Goal: Task Accomplishment & Management: Complete application form

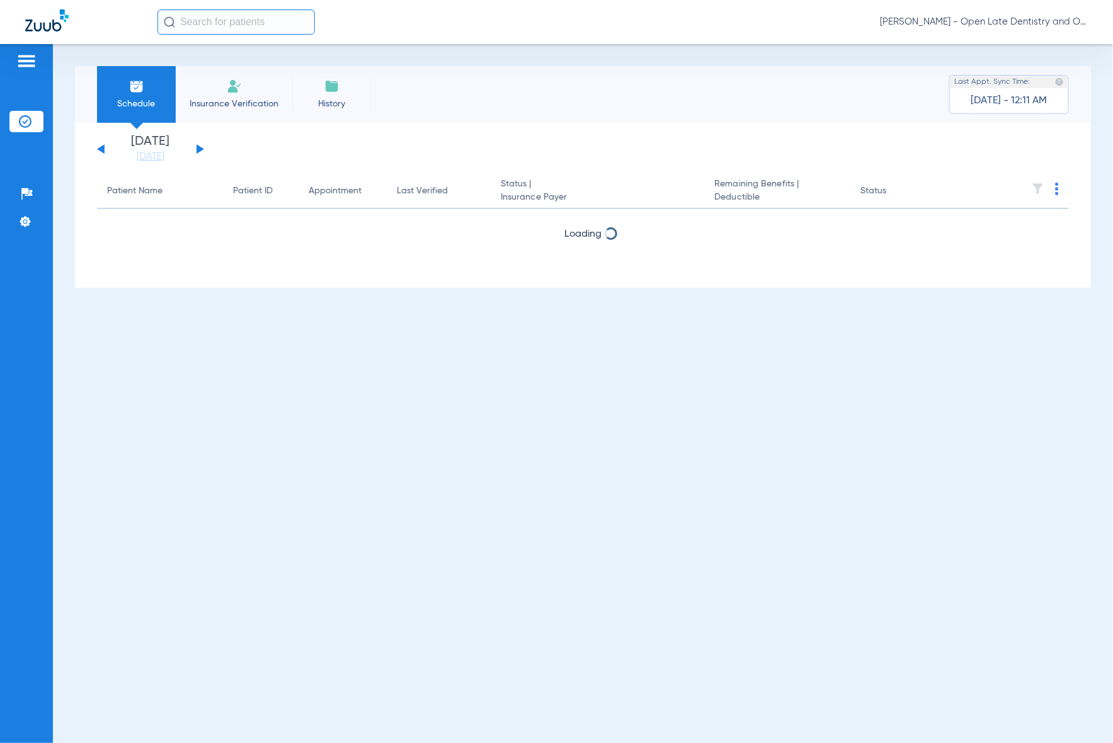
click at [266, 24] on input "text" at bounding box center [235, 21] width 157 height 25
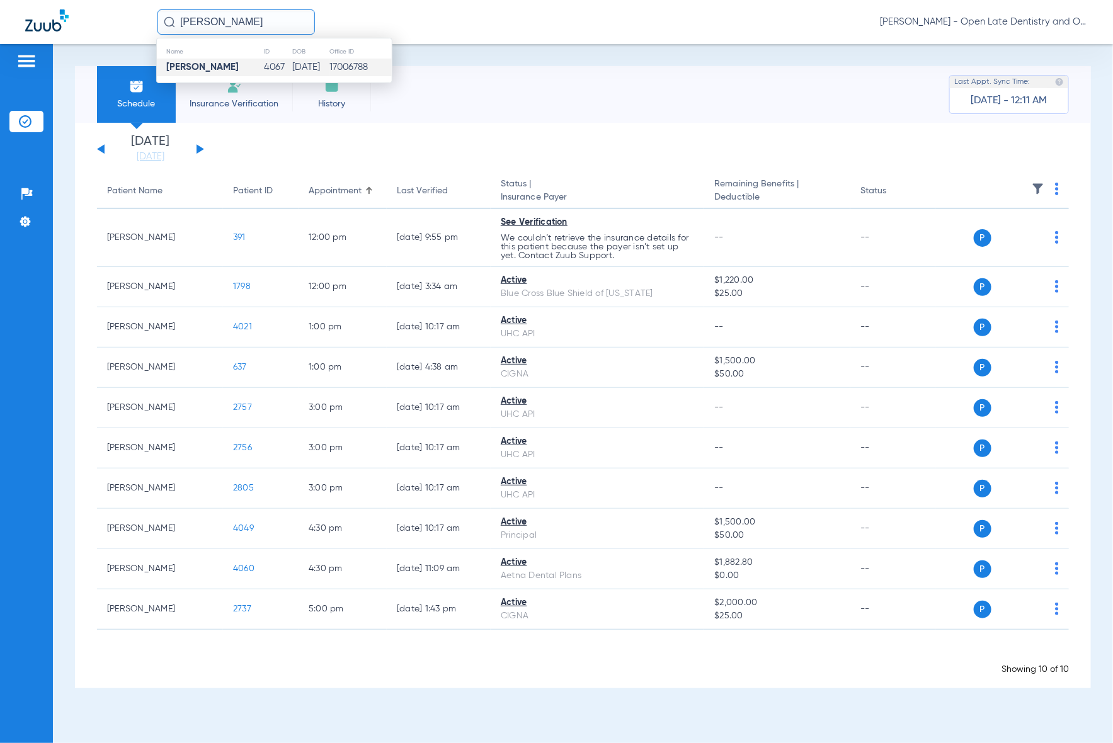
type input "[PERSON_NAME]"
click at [239, 65] on strong "[PERSON_NAME]" at bounding box center [202, 66] width 72 height 9
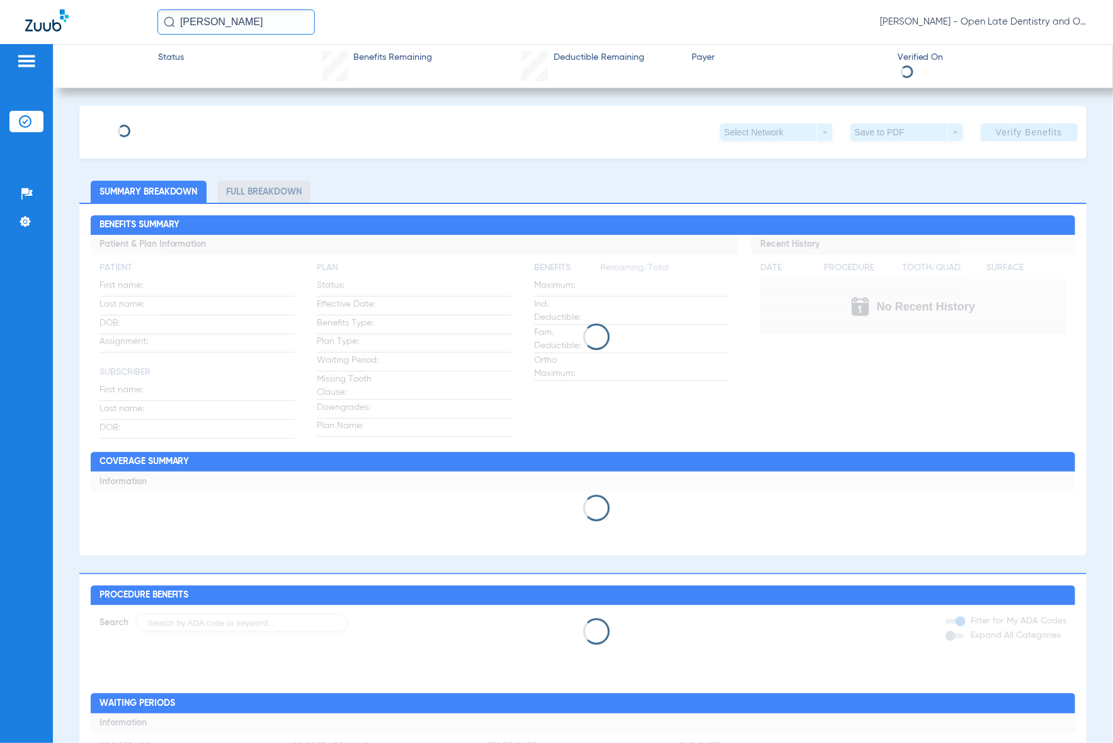
type input "[PERSON_NAME]"
type input "[DATE]"
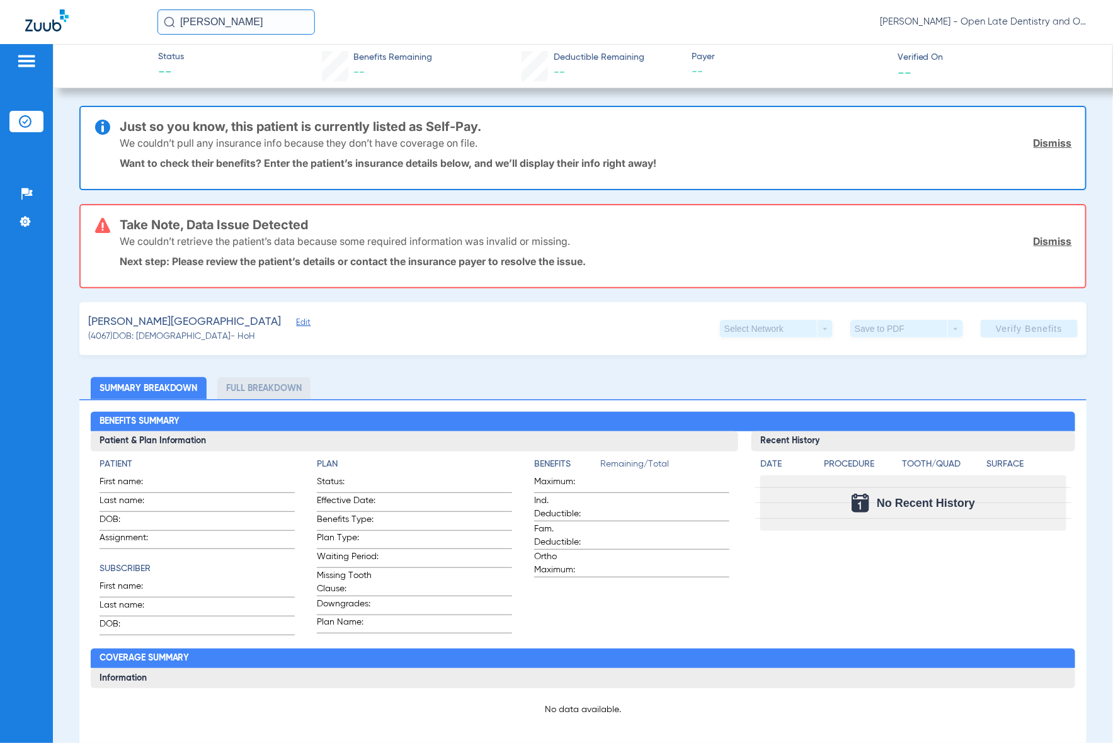
click at [297, 326] on span "Edit" at bounding box center [302, 324] width 11 height 12
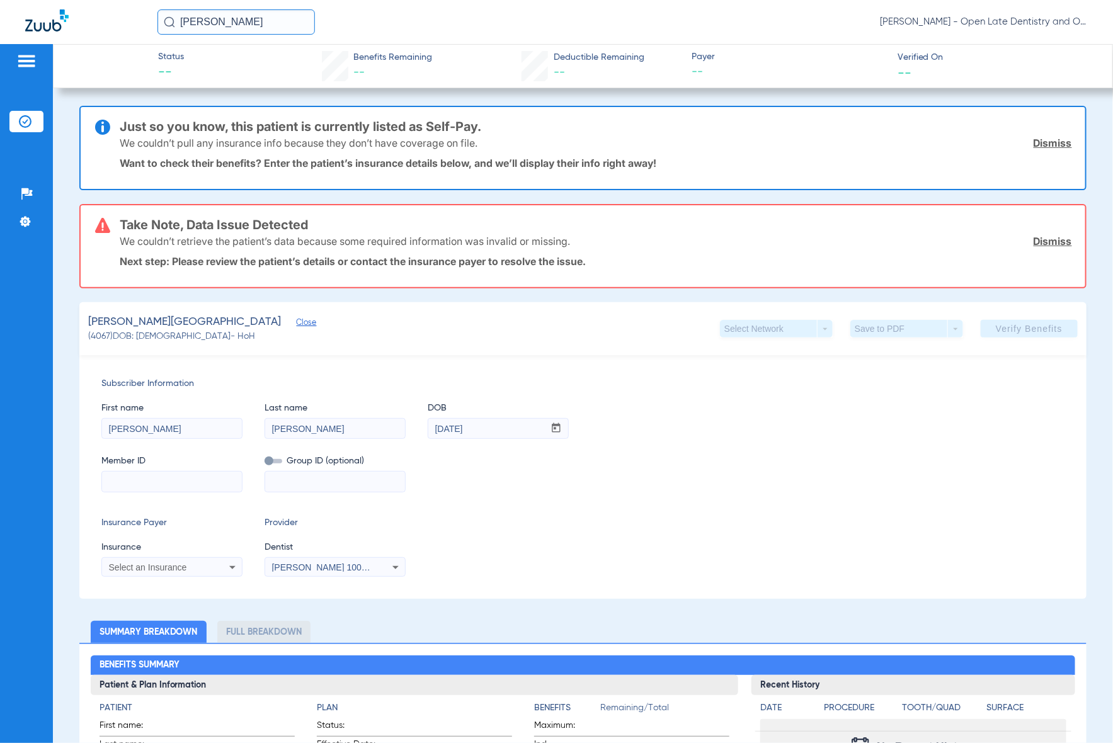
click at [155, 480] on input at bounding box center [172, 482] width 140 height 20
paste input "UJG800379561"
type input "UJG800379561"
click at [337, 499] on div "Subscriber Information First name [PERSON_NAME] Last name [PERSON_NAME] DOB mm …" at bounding box center [582, 477] width 1007 height 244
click at [331, 472] on input at bounding box center [335, 482] width 140 height 20
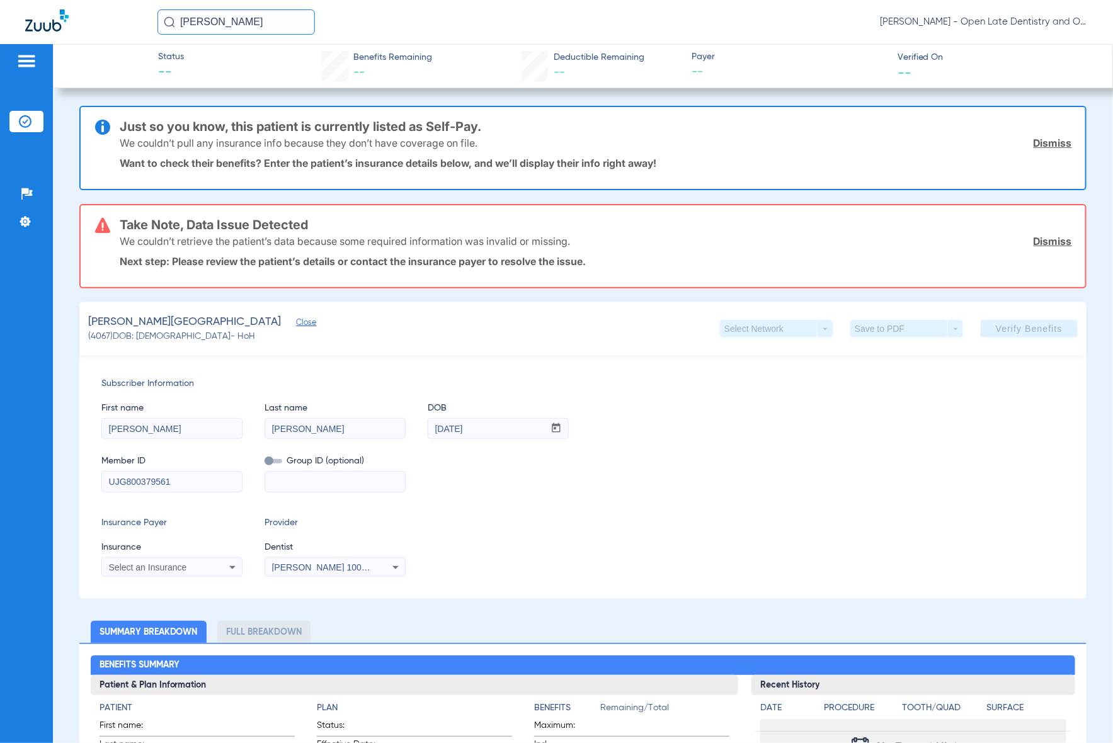
paste input "773800"
type input "773800"
click at [228, 564] on icon at bounding box center [232, 567] width 15 height 15
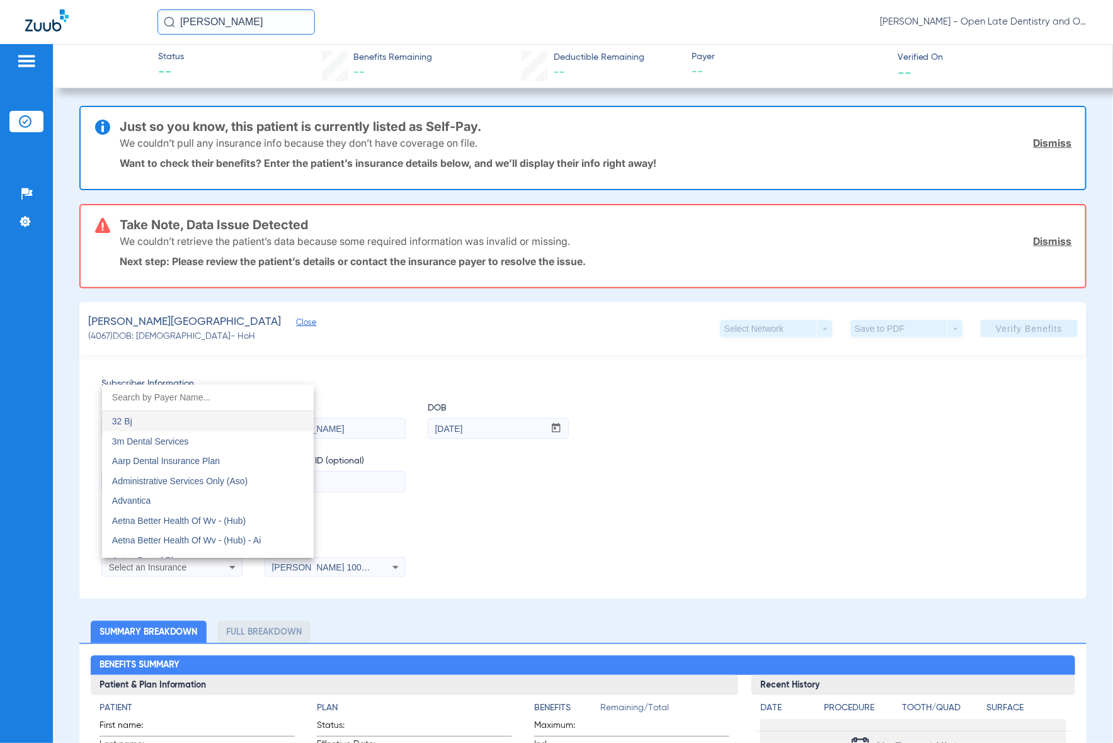
click at [168, 401] on input "dropdown search" at bounding box center [208, 398] width 212 height 26
type input "b"
type input "blue cross blue"
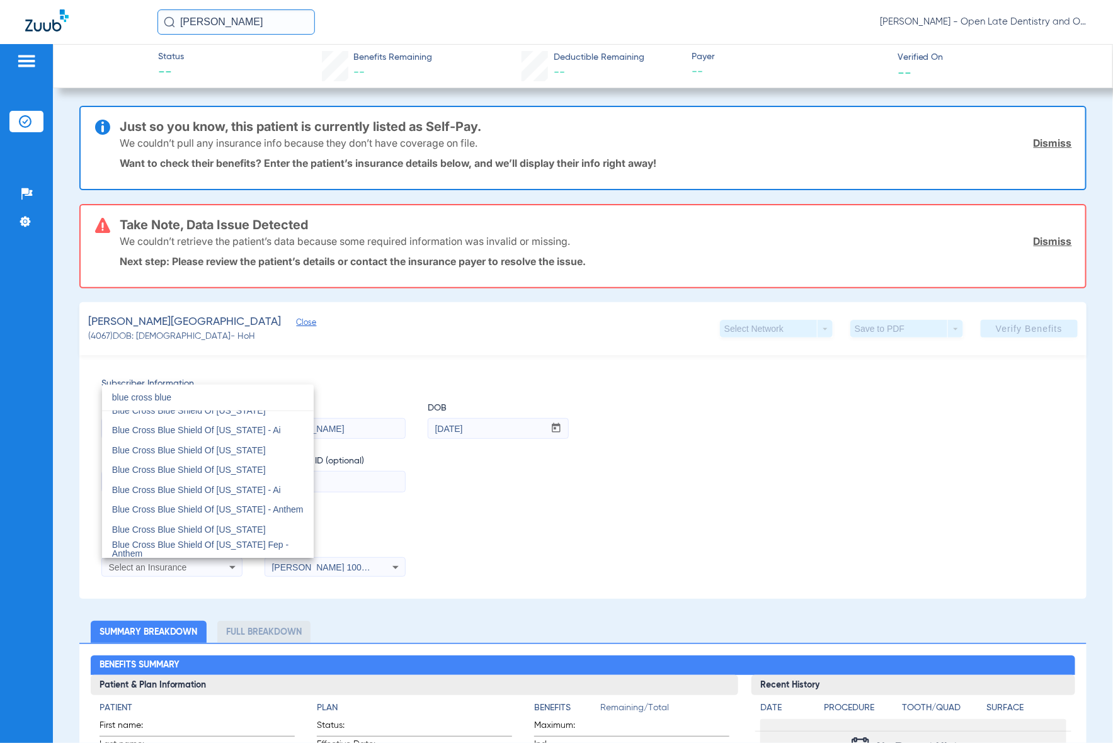
scroll to position [687, 0]
click at [243, 466] on mat-option "Blue Cross Blue Shield Of [US_STATE]" at bounding box center [208, 468] width 212 height 20
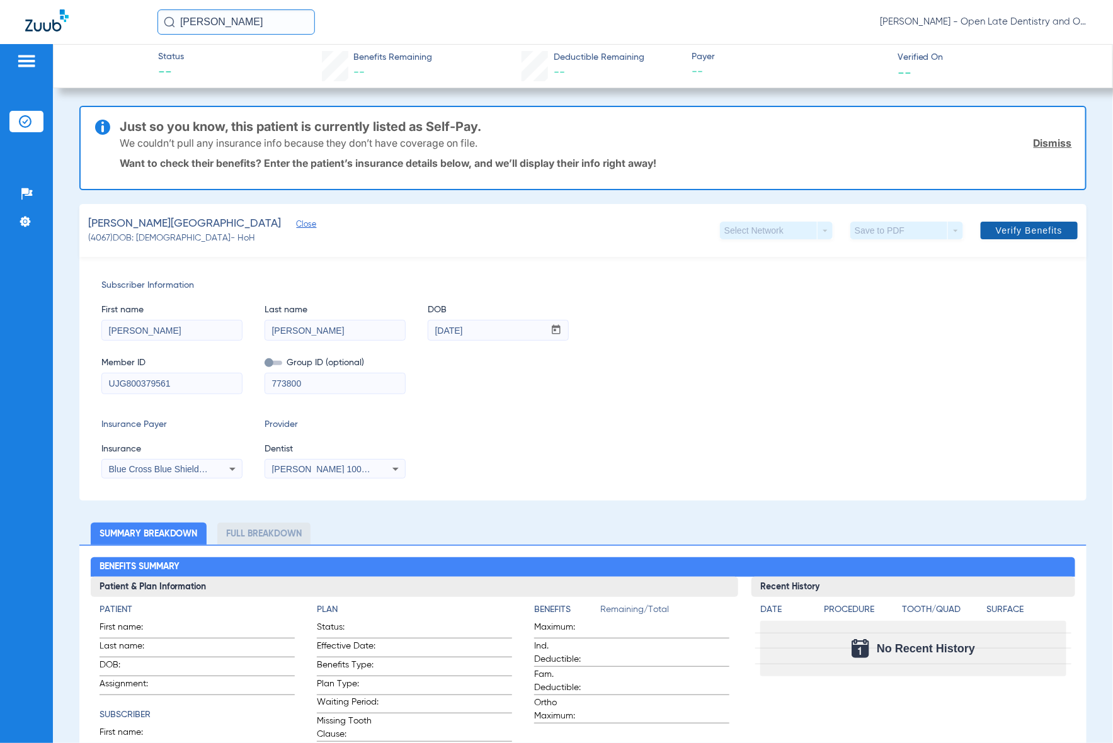
click at [1021, 233] on span "Verify Benefits" at bounding box center [1029, 230] width 67 height 10
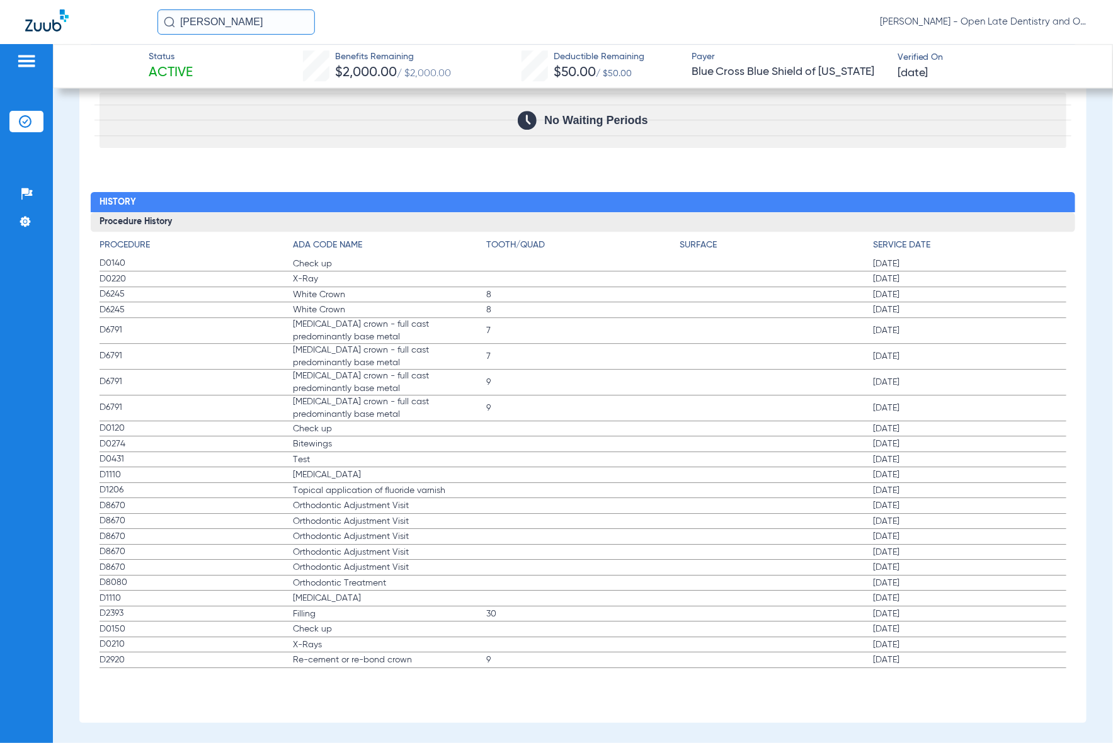
scroll to position [1667, 0]
